Goal: Find specific page/section: Find specific page/section

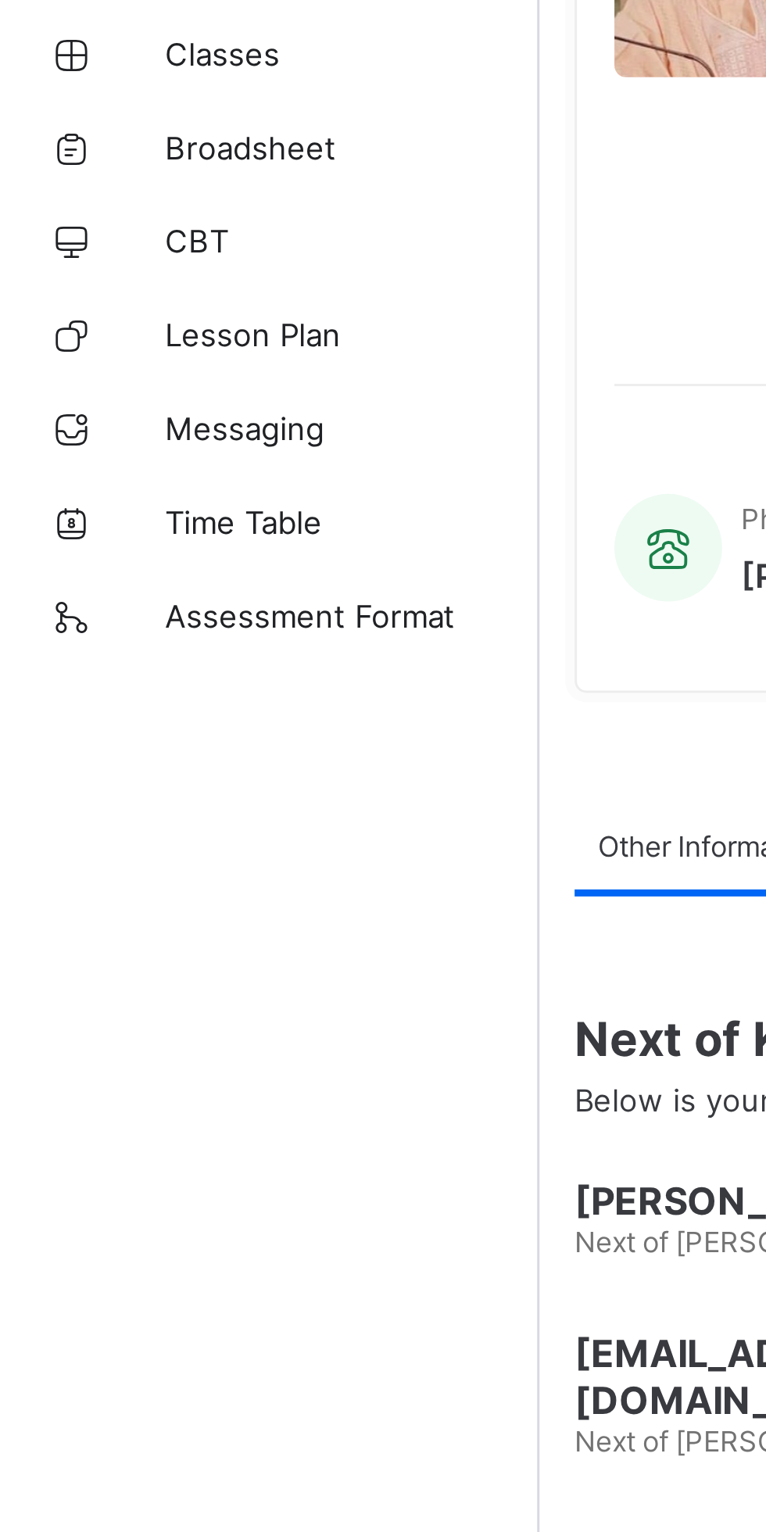
click at [138, 440] on span "Assessment Format" at bounding box center [125, 437] width 125 height 13
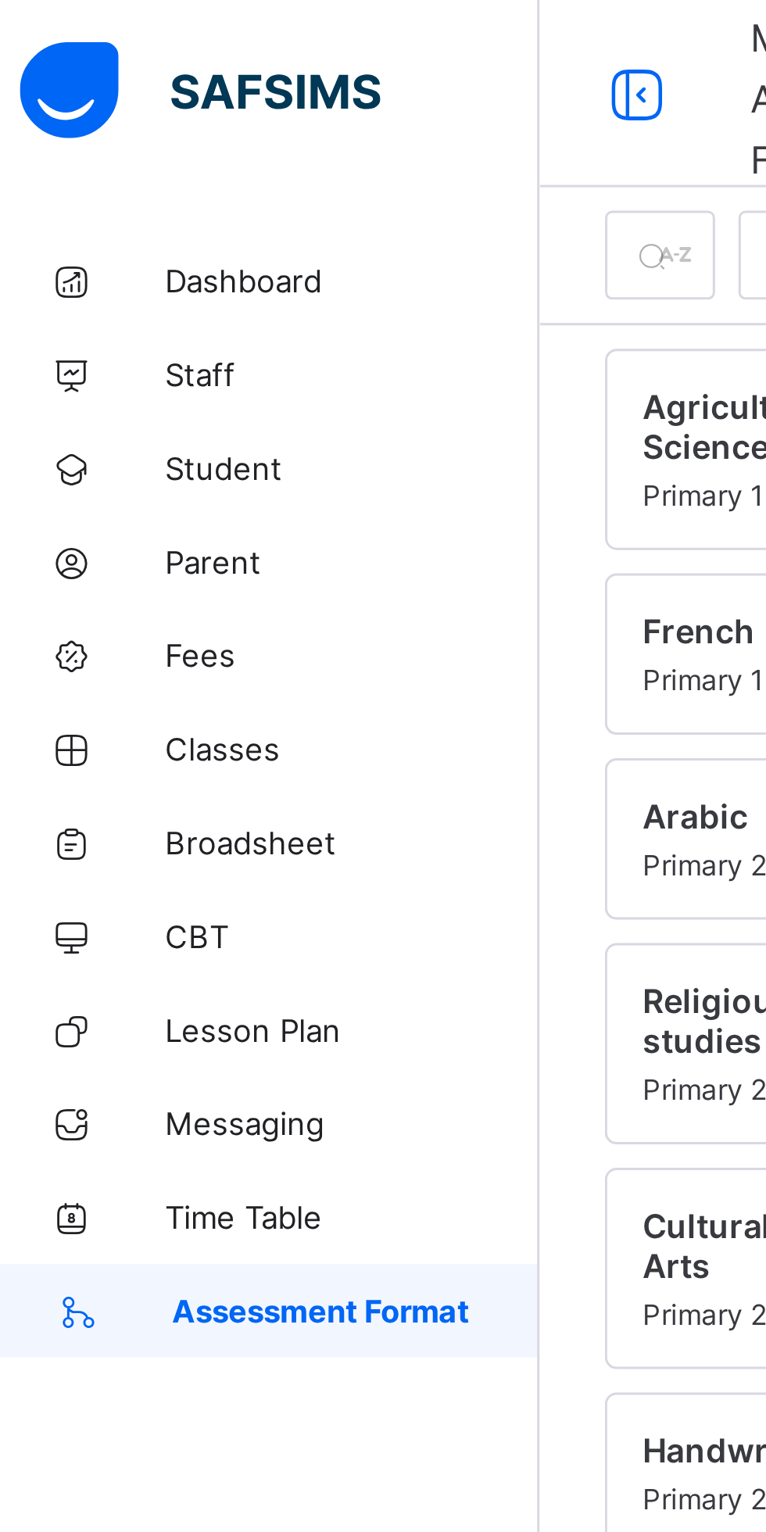
click at [100, 95] on span "Dashboard" at bounding box center [125, 94] width 125 height 13
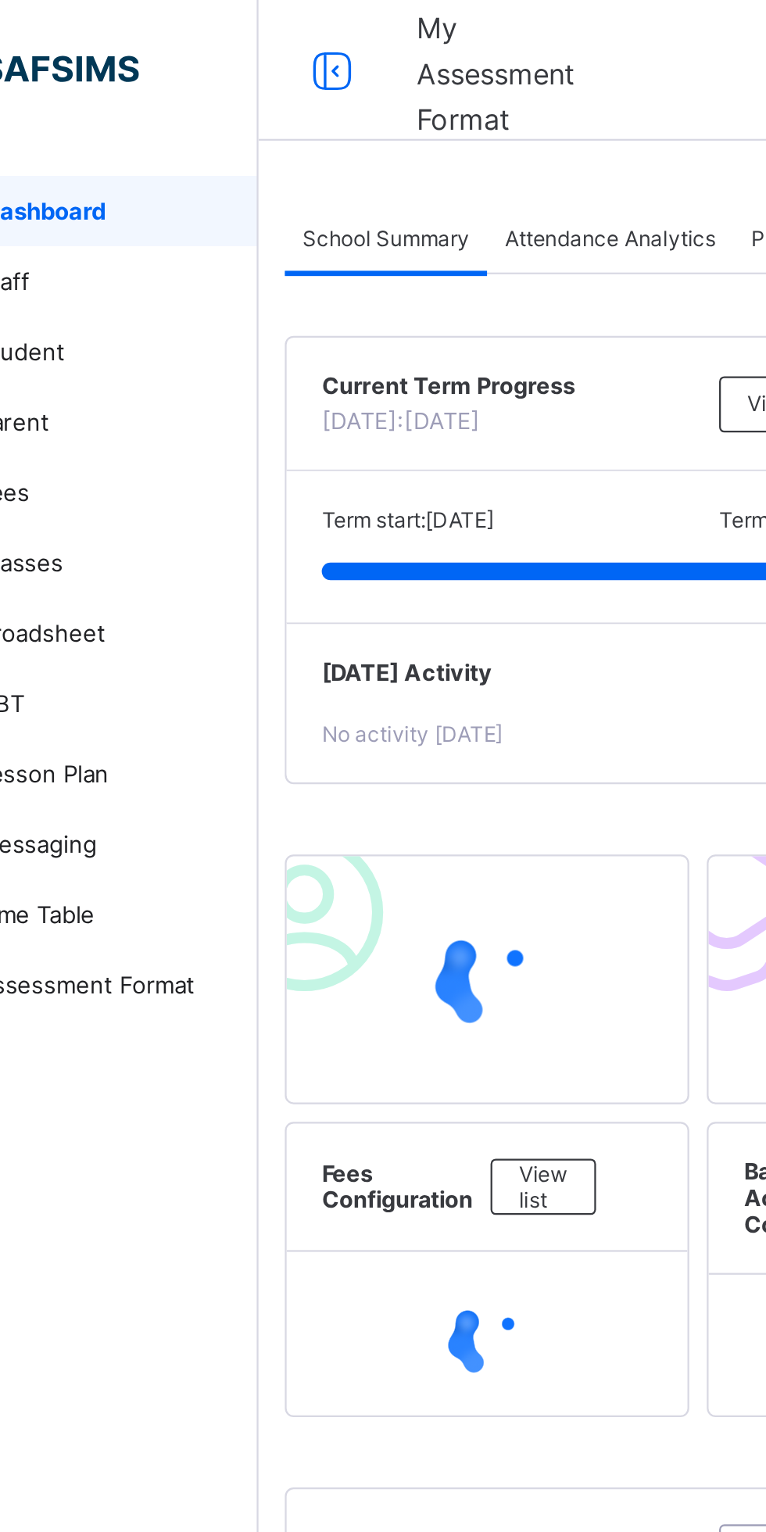
click at [365, 96] on div "Attendance Analytics" at bounding box center [343, 105] width 109 height 31
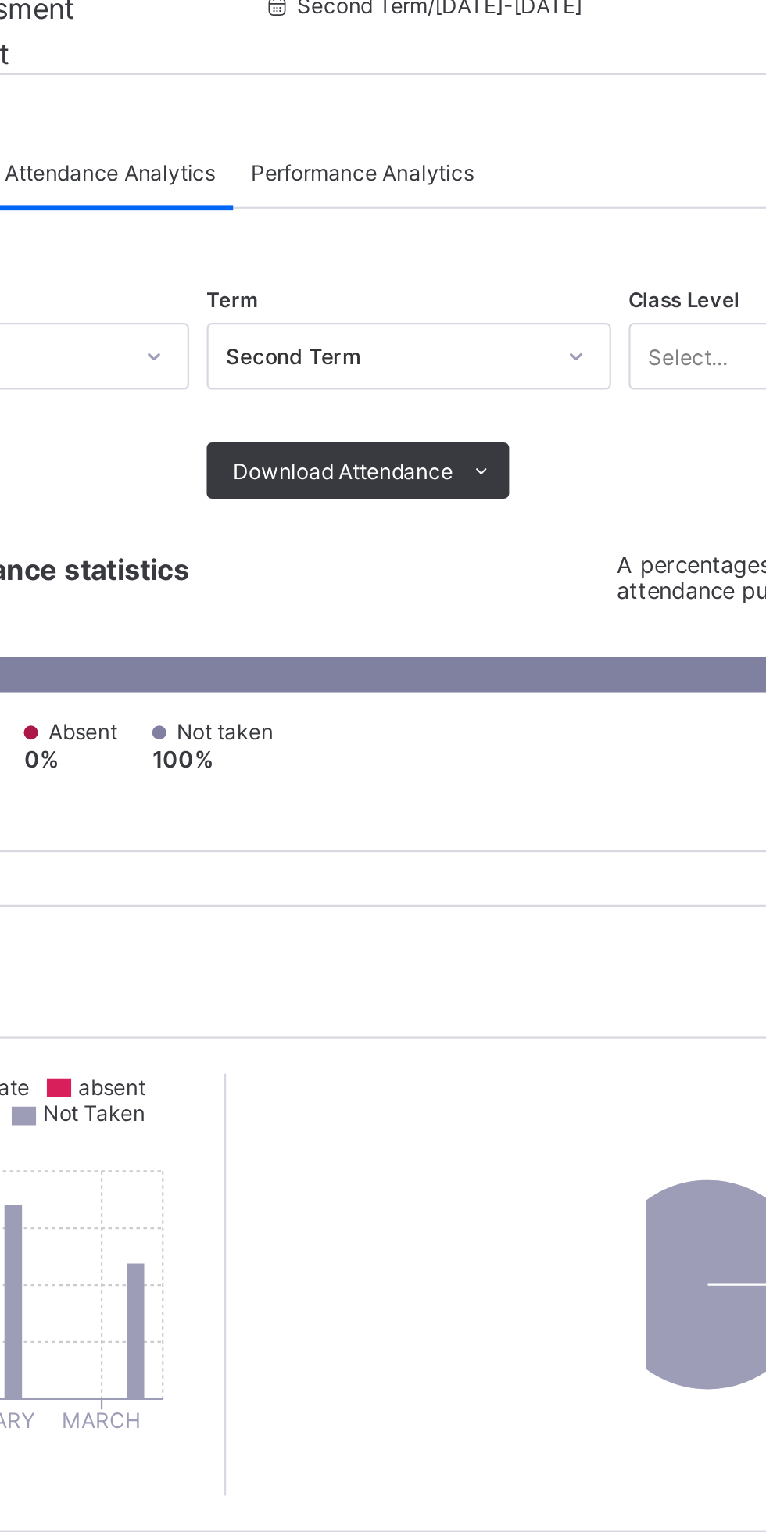
click at [0, 0] on ul "PDF Excel sheet" at bounding box center [0, 0] width 0 height 0
click at [0, 0] on li "Excel sheet" at bounding box center [0, 0] width 0 height 0
click at [0, 0] on li "PDF" at bounding box center [0, 0] width 0 height 0
